Goal: Transaction & Acquisition: Purchase product/service

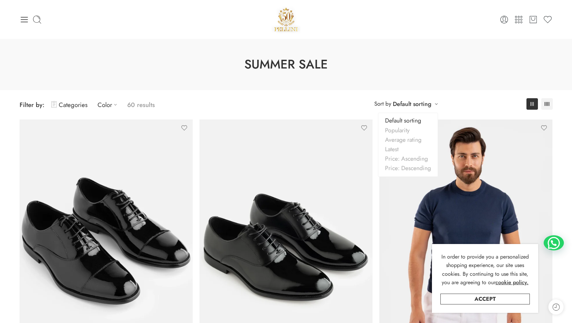
click at [436, 106] on div "**********" at bounding box center [406, 103] width 71 height 11
click at [82, 105] on link "Categories" at bounding box center [69, 105] width 36 height 16
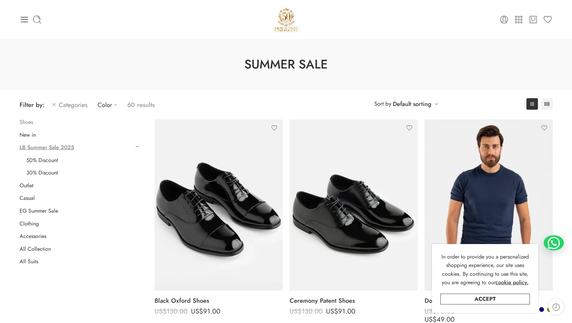
click at [29, 124] on link "Shoes" at bounding box center [27, 122] width 14 height 7
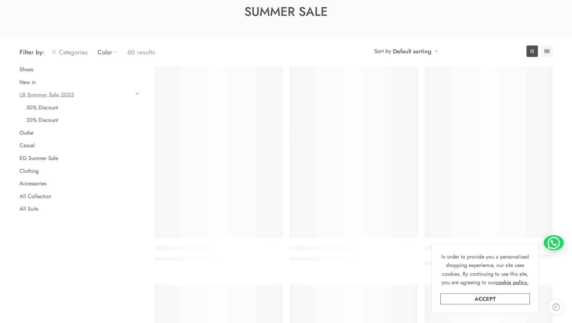
scroll to position [53, 0]
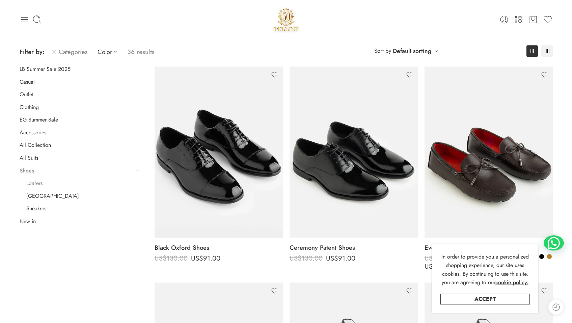
click at [34, 185] on link "Loafers" at bounding box center [34, 183] width 16 height 7
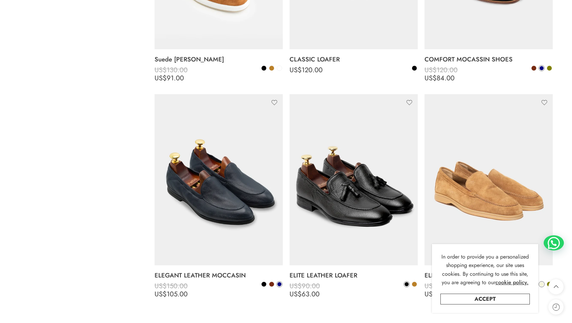
scroll to position [463, 0]
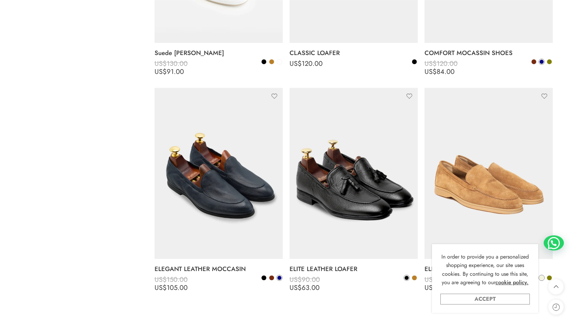
click at [481, 299] on link "Accept" at bounding box center [485, 299] width 89 height 11
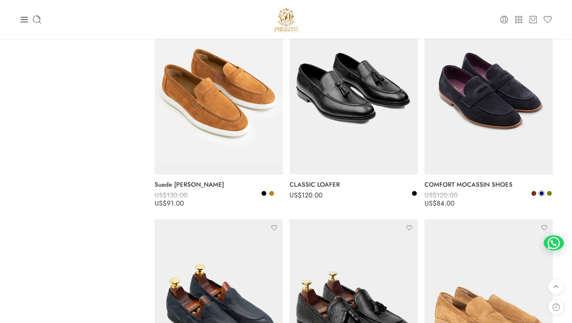
scroll to position [301, 0]
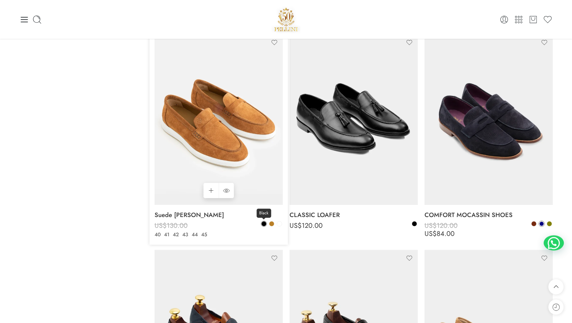
click at [263, 222] on span at bounding box center [264, 223] width 5 height 5
click at [265, 225] on span at bounding box center [264, 224] width 4 height 4
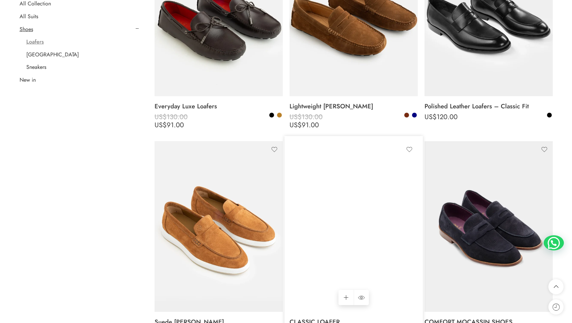
scroll to position [265, 0]
